Goal: Task Accomplishment & Management: Complete application form

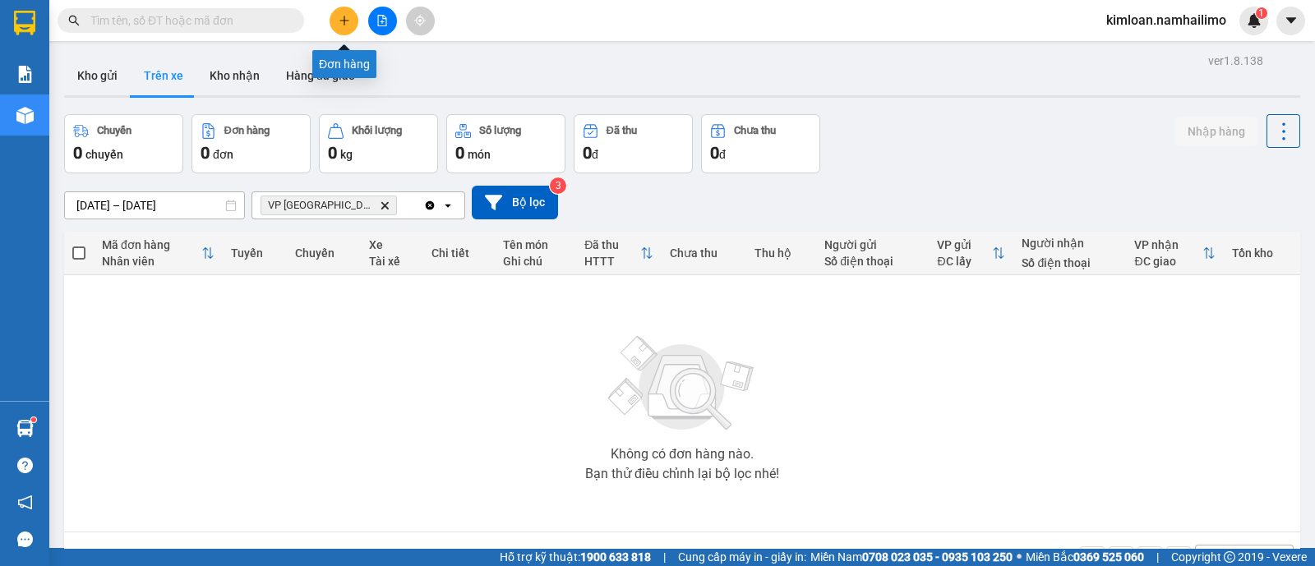
click at [349, 18] on icon "plus" at bounding box center [345, 21] width 12 height 12
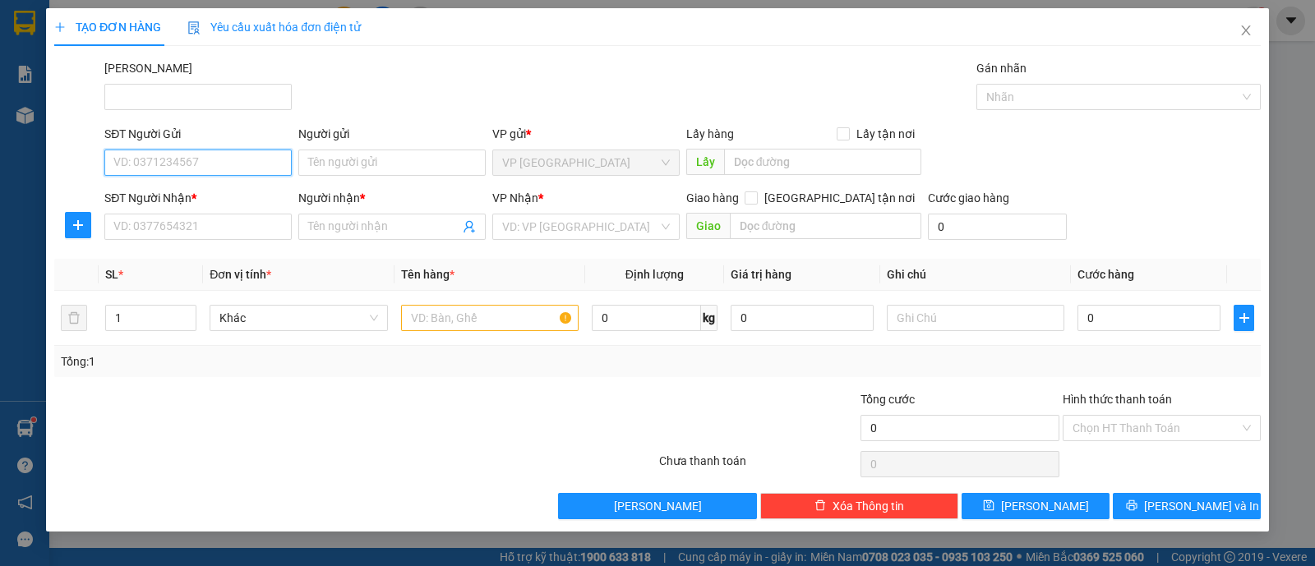
click at [224, 164] on input "SĐT Người Gửi" at bounding box center [197, 163] width 187 height 26
type input "o"
click at [225, 203] on div "0941015029 - A ĐỒNG" at bounding box center [198, 195] width 168 height 18
type input "0941015029"
type input "A ĐỒNG"
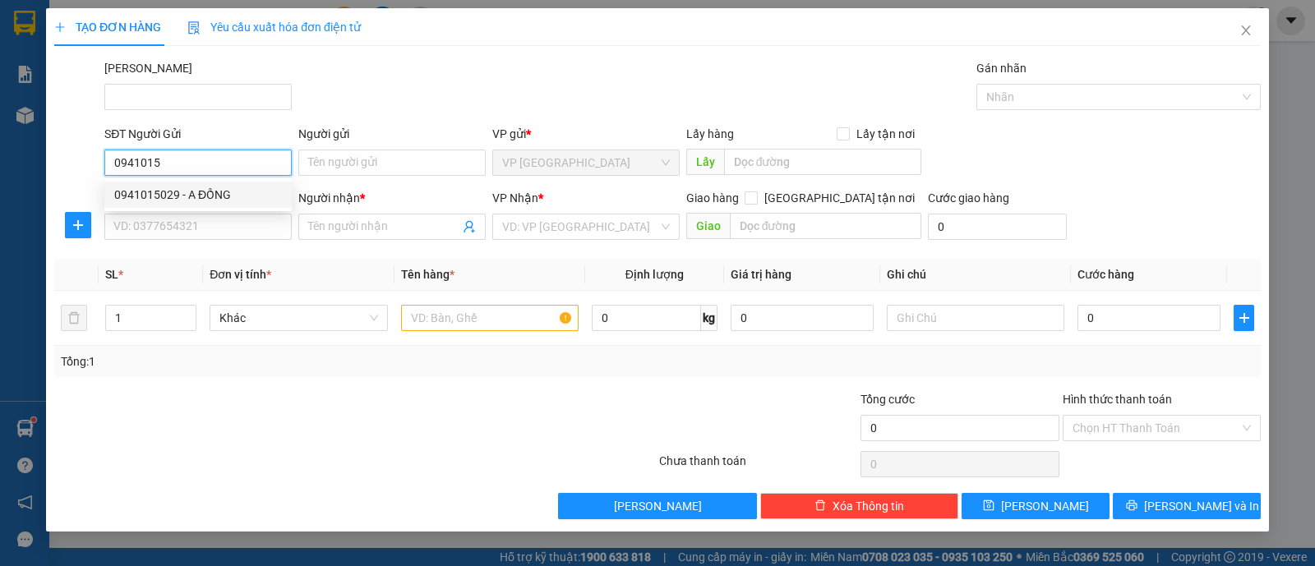
type input "0908919146"
type input "ANH"
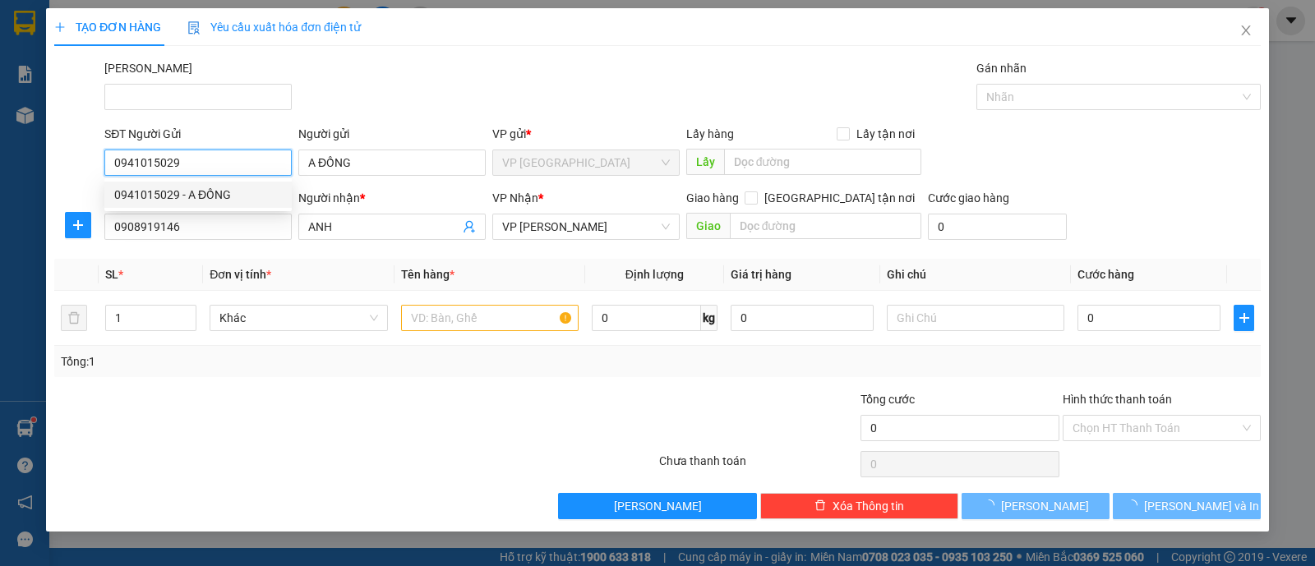
type input "40.000"
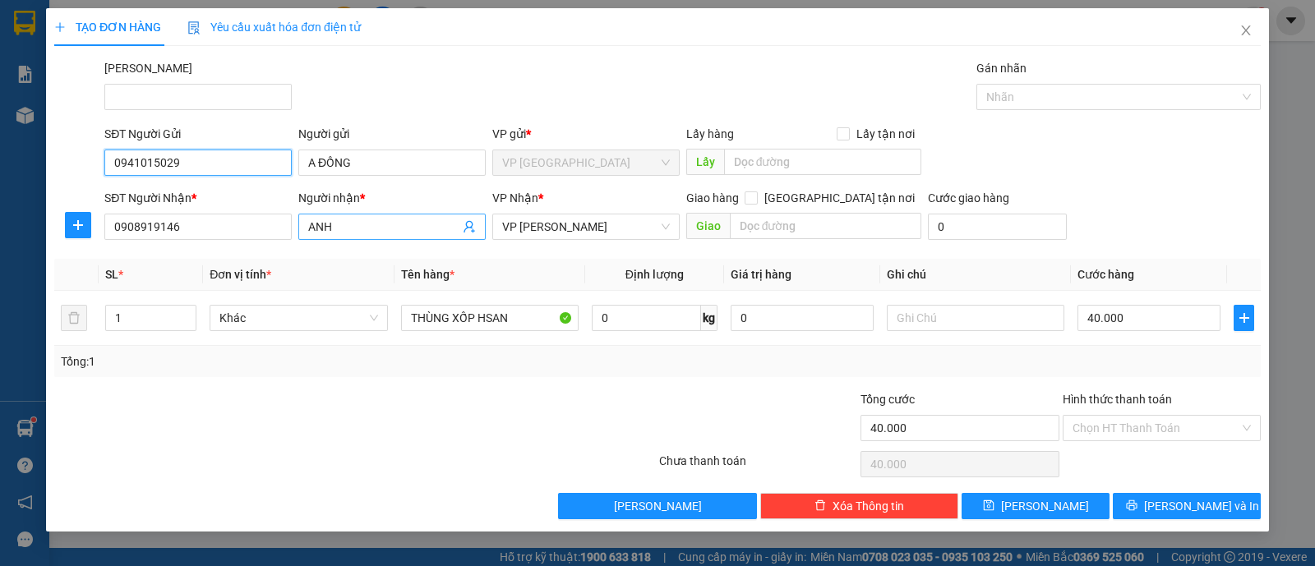
type input "0941015029"
drag, startPoint x: 363, startPoint y: 229, endPoint x: 215, endPoint y: 238, distance: 149.1
click at [215, 238] on div "SĐT Người Nhận * 0908919146 Người nhận * ANH ANH VP Nhận * VP [PERSON_NAME] Lão…" at bounding box center [682, 218] width 1163 height 58
type input "DŨNG"
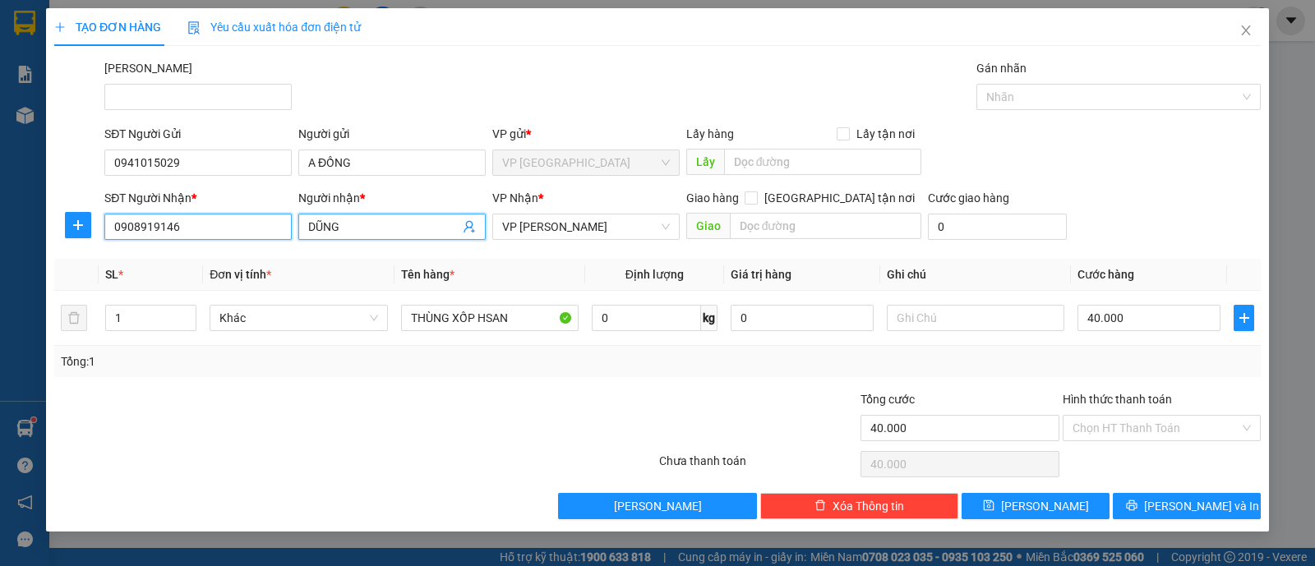
click at [215, 238] on input "0908919146" at bounding box center [197, 227] width 187 height 26
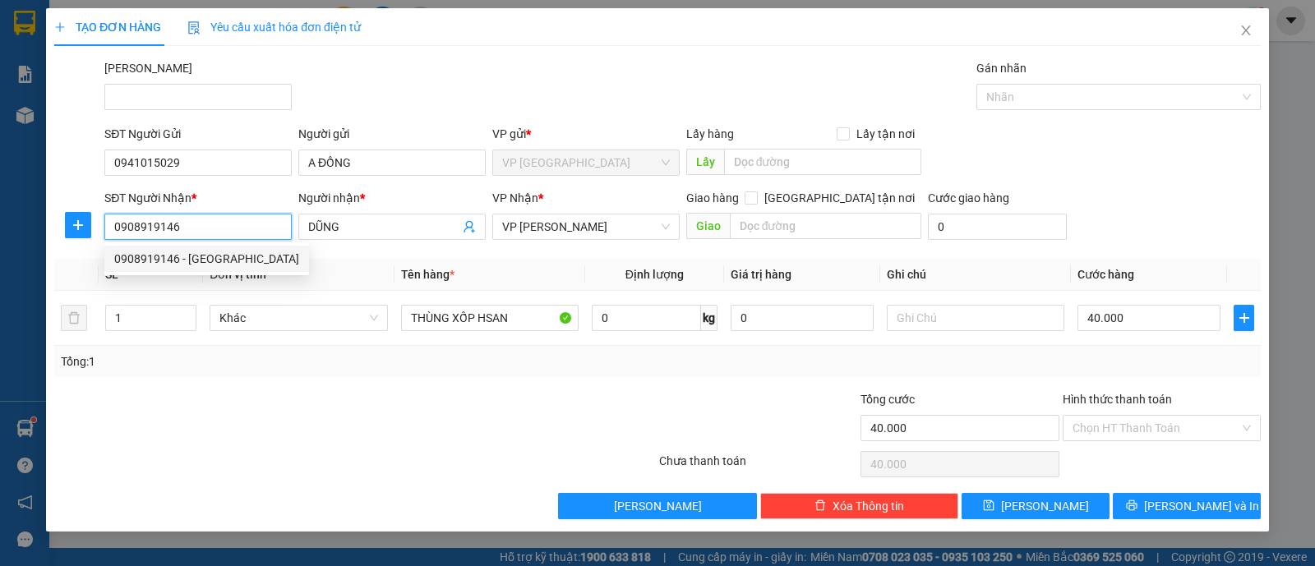
click at [215, 238] on input "0908919146" at bounding box center [197, 227] width 187 height 26
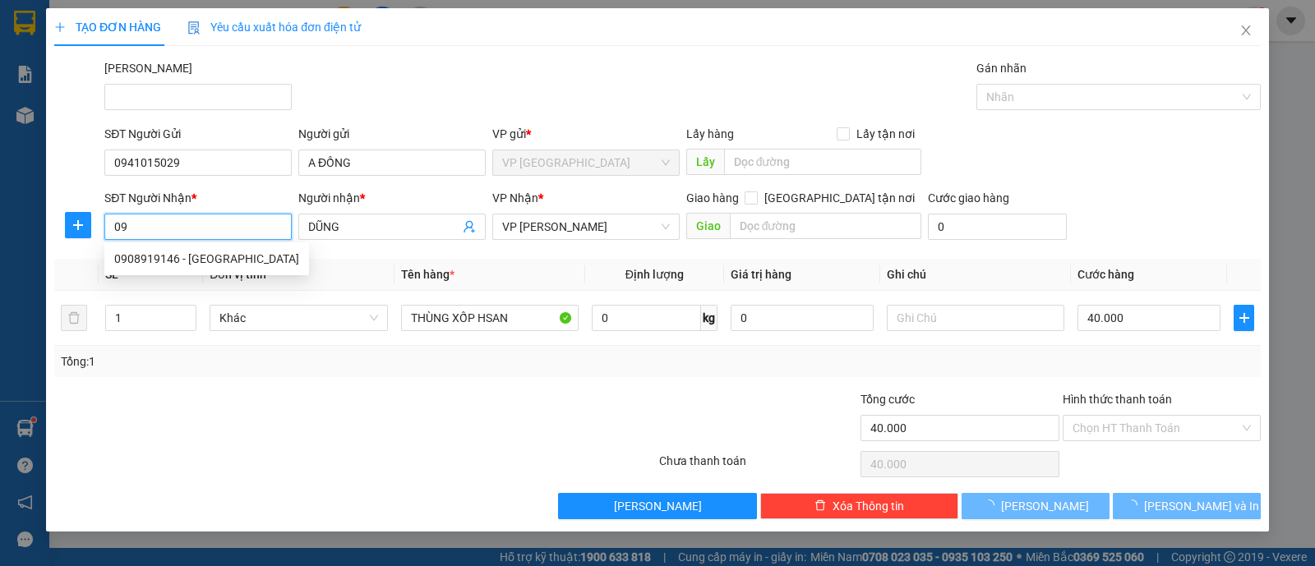
type input "0"
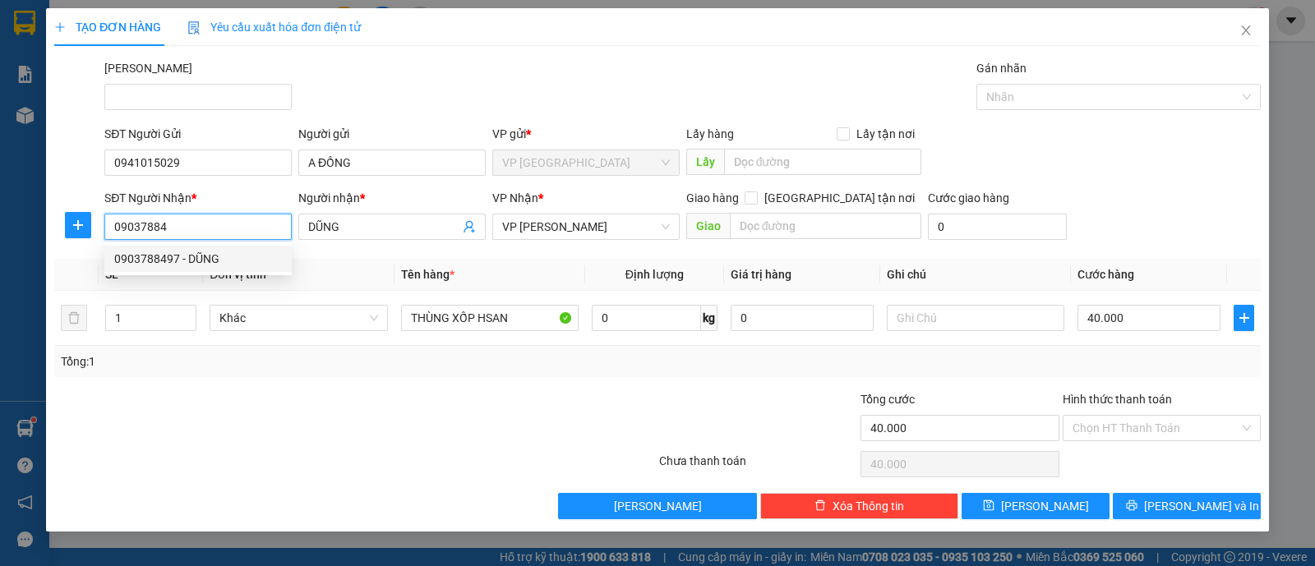
click at [224, 260] on div "0903788497 - DŨNG" at bounding box center [198, 259] width 168 height 18
type input "0903788497"
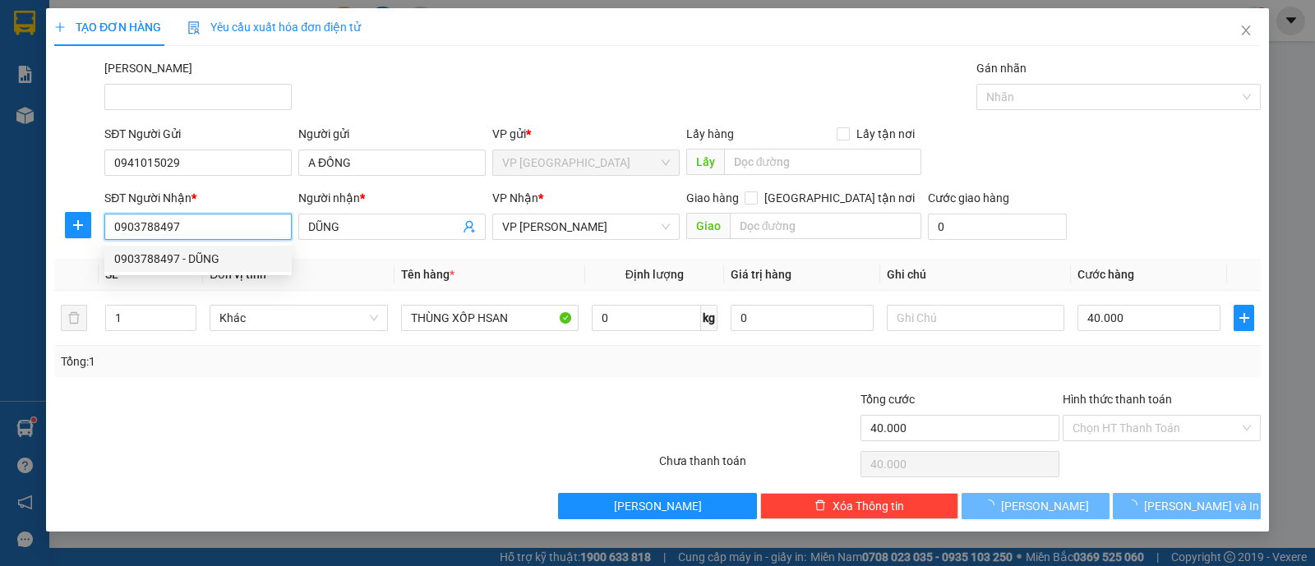
type input "50.000"
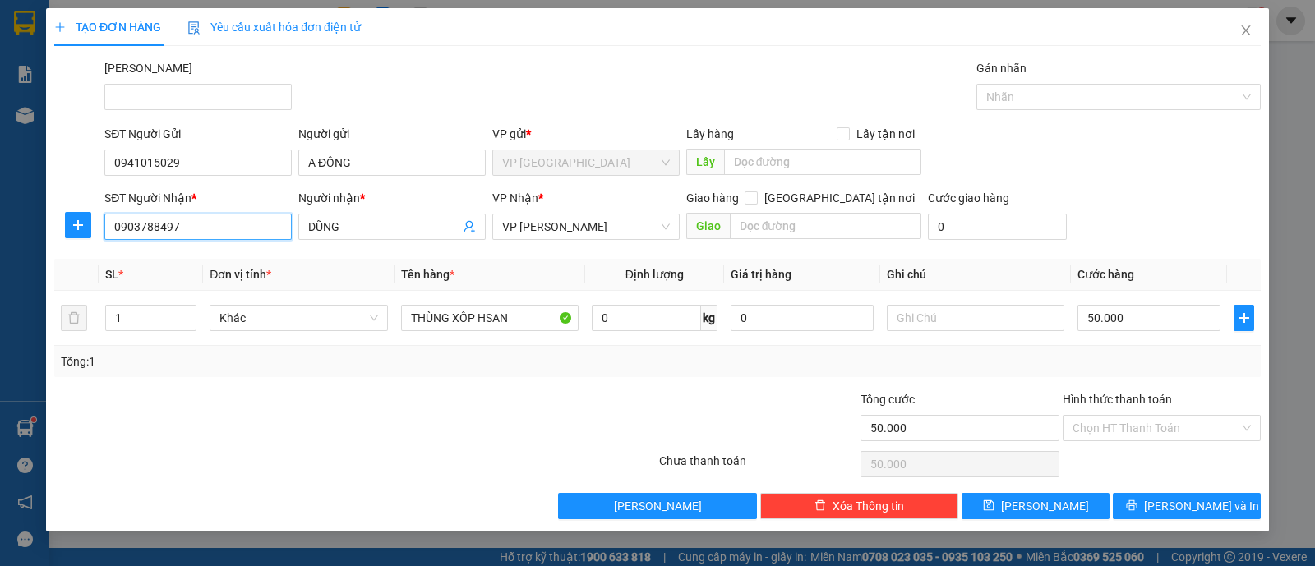
type input "0903788497"
click at [505, 403] on div at bounding box center [556, 420] width 201 height 58
click at [1143, 347] on div "Tổng: 1" at bounding box center [657, 361] width 1207 height 31
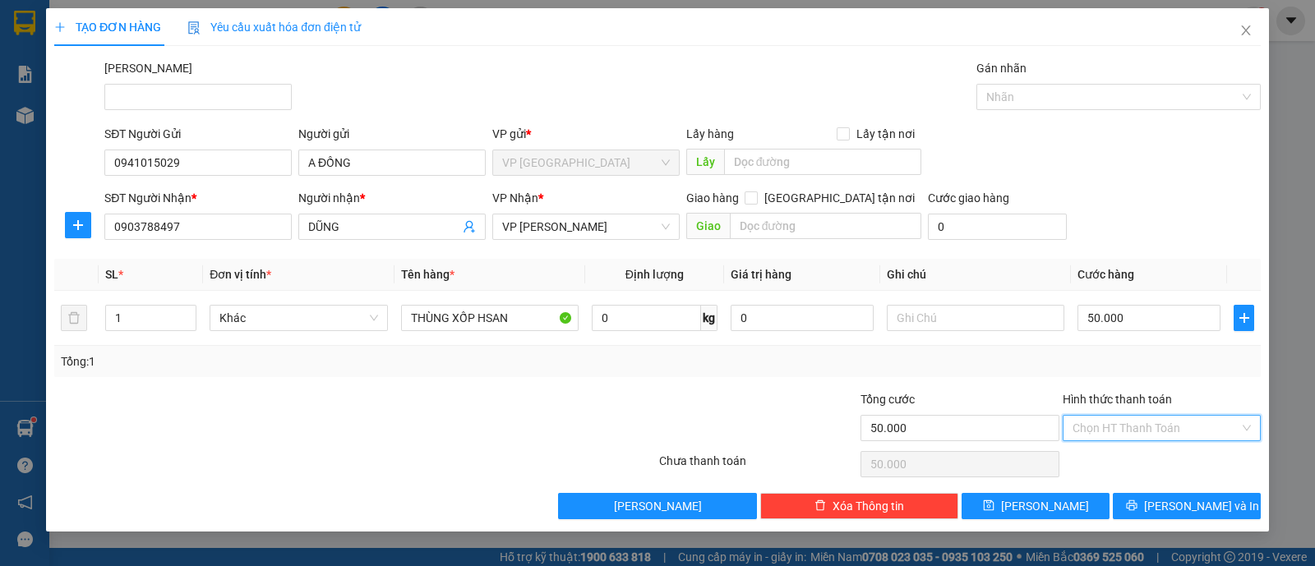
click at [1139, 417] on input "Hình thức thanh toán" at bounding box center [1156, 428] width 167 height 25
click at [1143, 470] on div "Tại văn phòng" at bounding box center [1162, 460] width 198 height 26
type input "0"
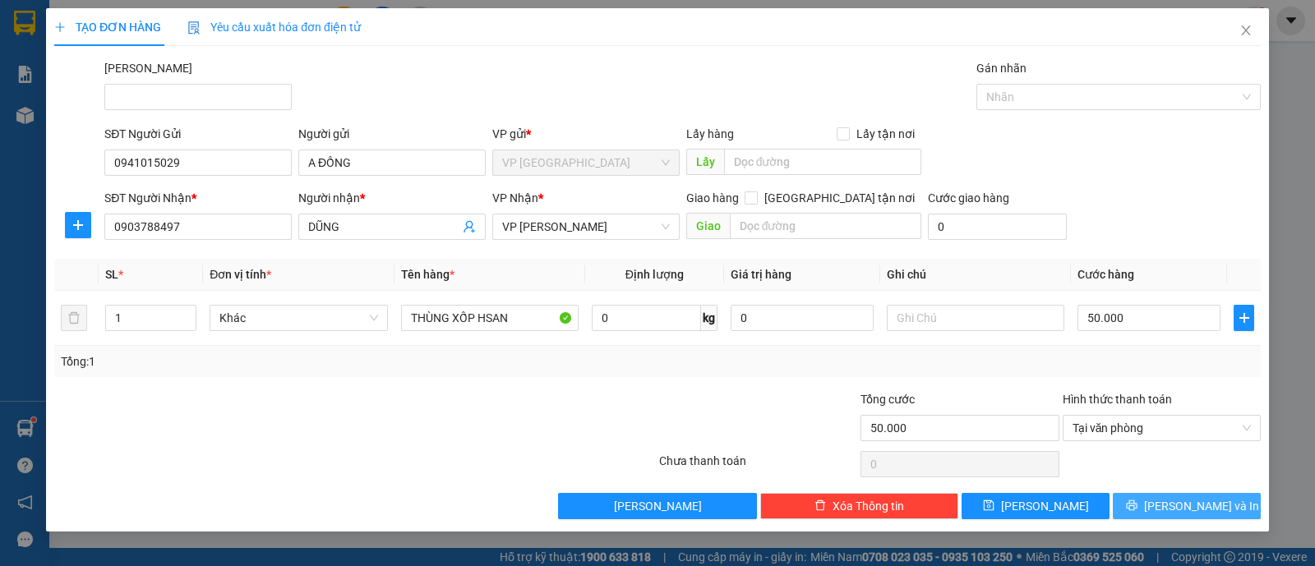
click at [1185, 499] on span "[PERSON_NAME] và In" at bounding box center [1201, 506] width 115 height 18
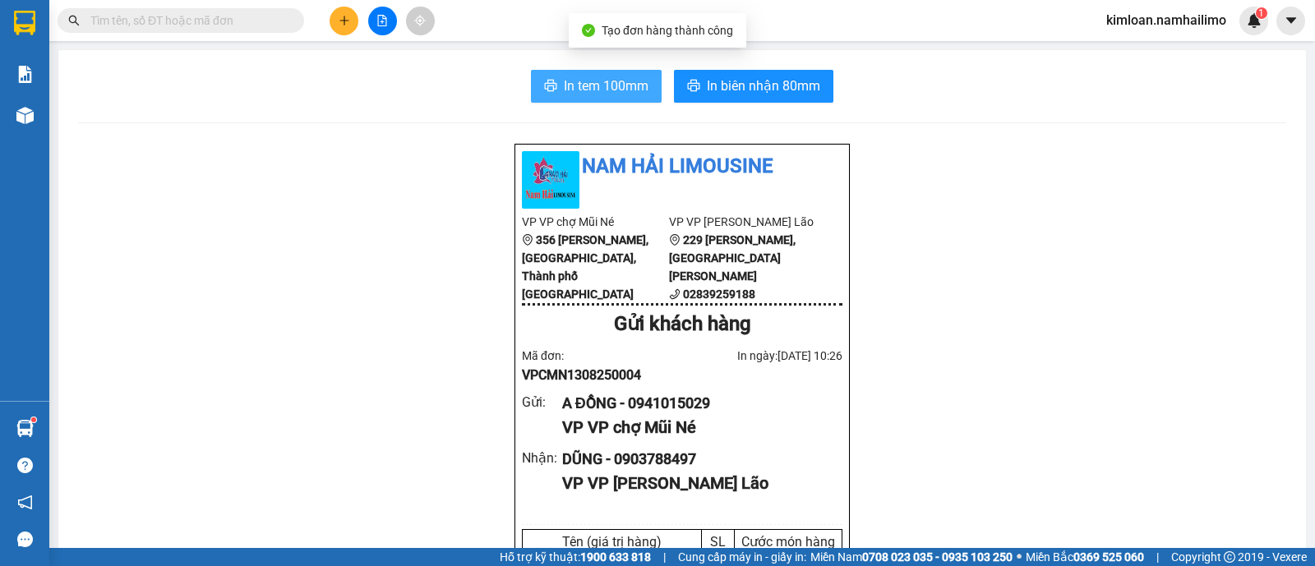
click at [572, 87] on span "In tem 100mm" at bounding box center [606, 86] width 85 height 21
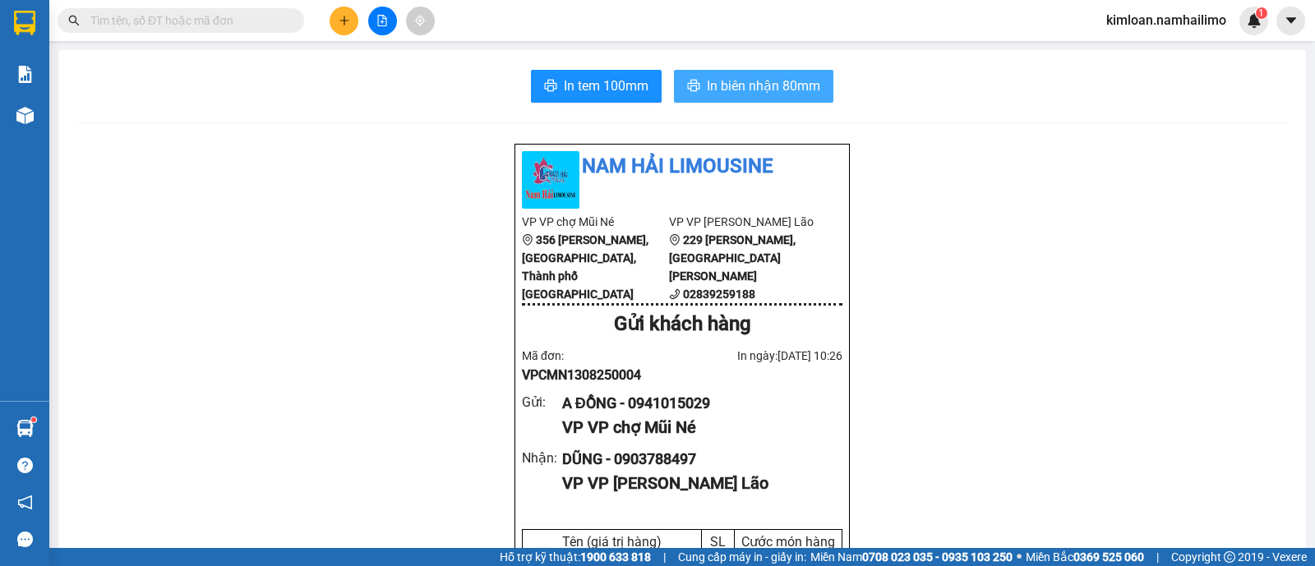
click at [740, 72] on button "In biên nhận 80mm" at bounding box center [754, 86] width 160 height 33
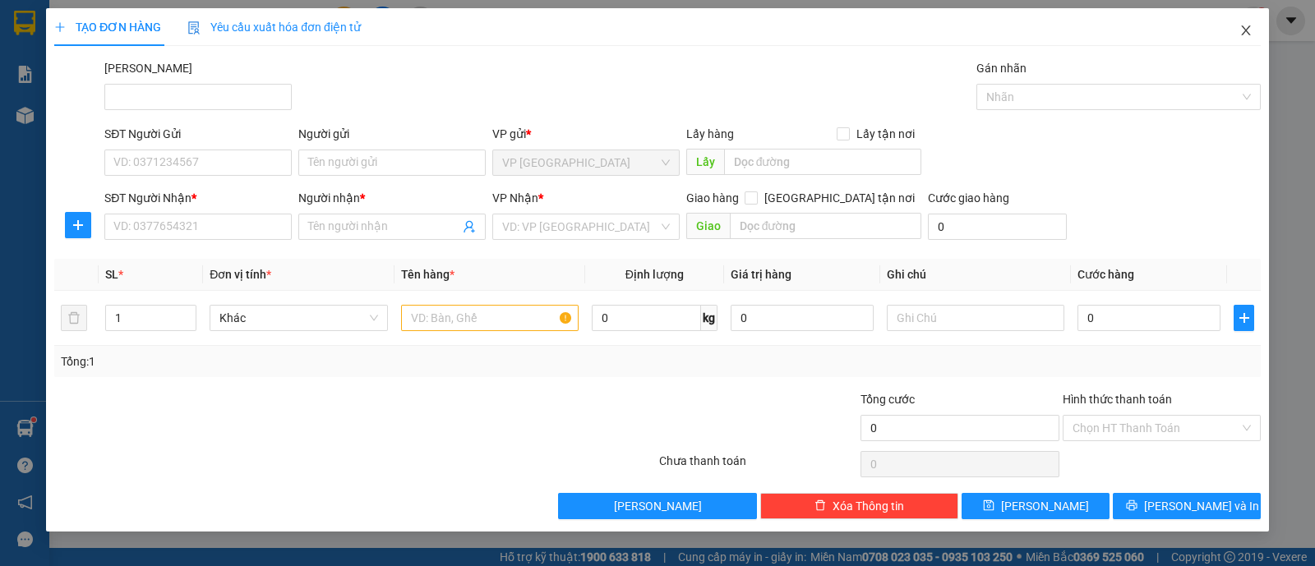
click at [1249, 39] on span "Close" at bounding box center [1246, 31] width 46 height 46
